Goal: Task Accomplishment & Management: Manage account settings

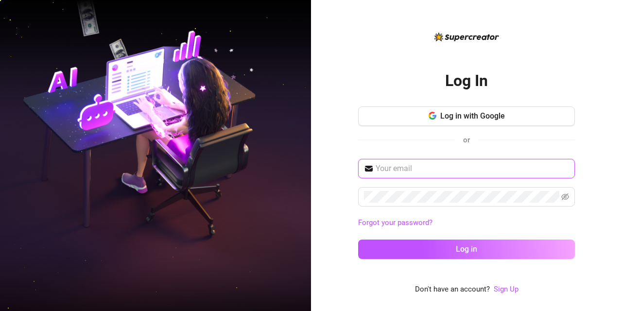
click at [435, 163] on input "text" at bounding box center [472, 169] width 193 height 12
type input "[EMAIL_ADDRESS][DOMAIN_NAME]"
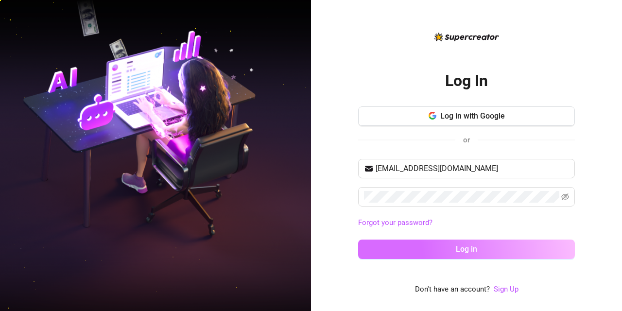
click at [421, 246] on button "Log in" at bounding box center [466, 249] width 217 height 19
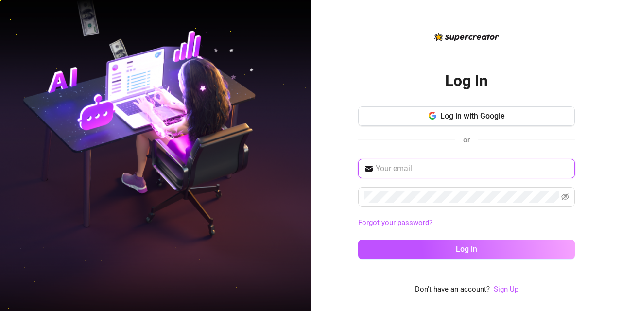
click at [404, 165] on input "text" at bounding box center [472, 169] width 193 height 12
type input "[EMAIL_ADDRESS][DOMAIN_NAME]"
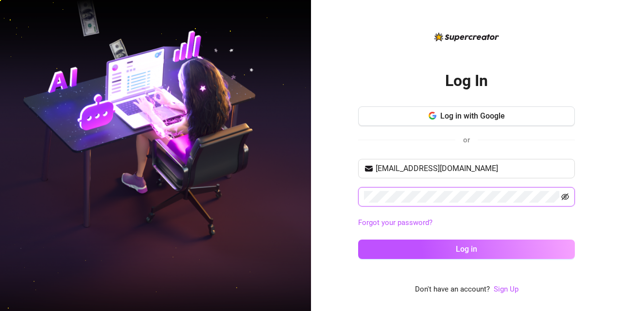
click at [564, 197] on icon "eye-invisible" at bounding box center [565, 196] width 8 height 7
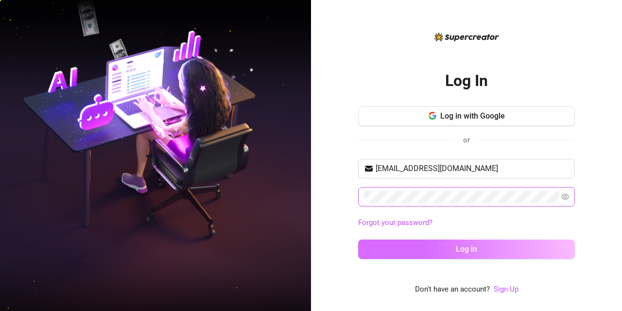
click at [522, 243] on button "Log in" at bounding box center [466, 249] width 217 height 19
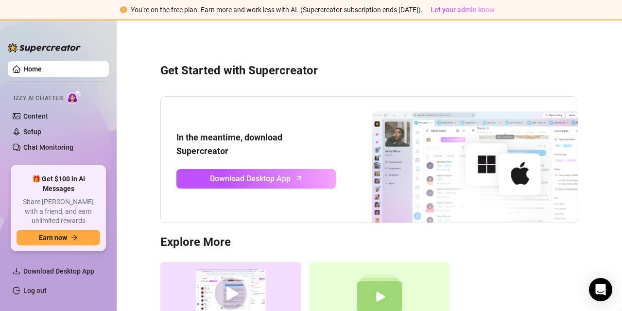
click at [75, 258] on ul "Download Desktop App Log out" at bounding box center [58, 278] width 101 height 48
click at [80, 240] on button "Earn now" at bounding box center [59, 238] width 84 height 16
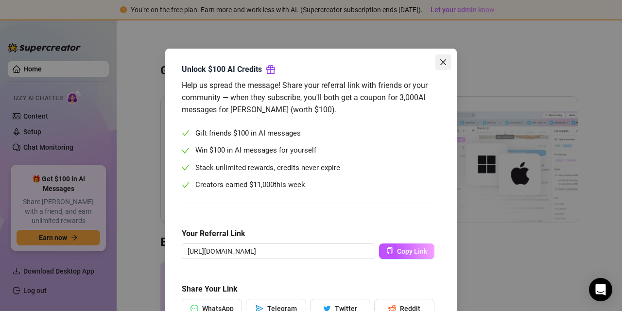
click at [440, 64] on icon "close" at bounding box center [443, 62] width 6 height 6
